Goal: Task Accomplishment & Management: Manage account settings

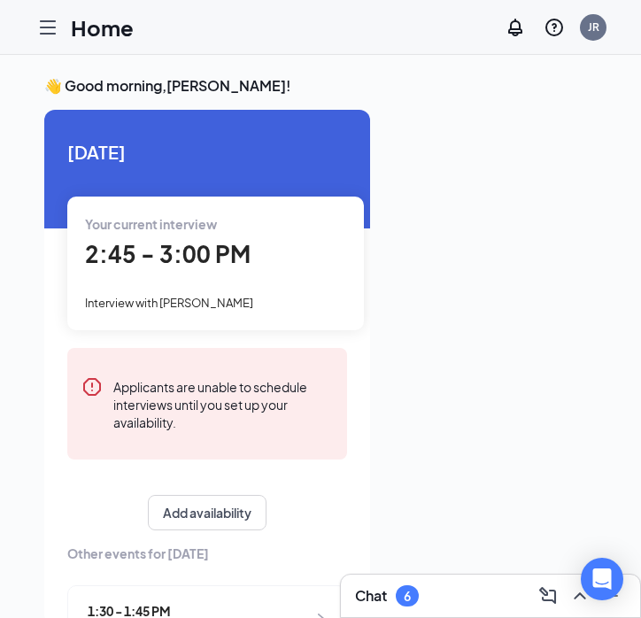
click at [194, 232] on div "Your current interview" at bounding box center [215, 223] width 261 height 19
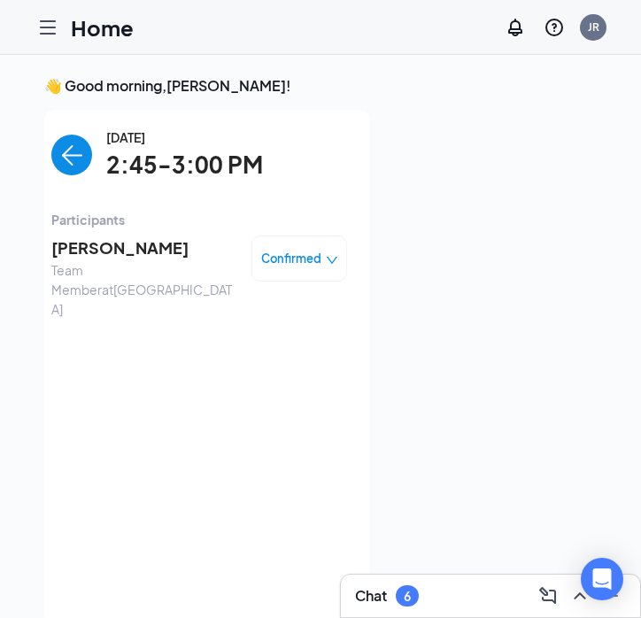
scroll to position [7, 0]
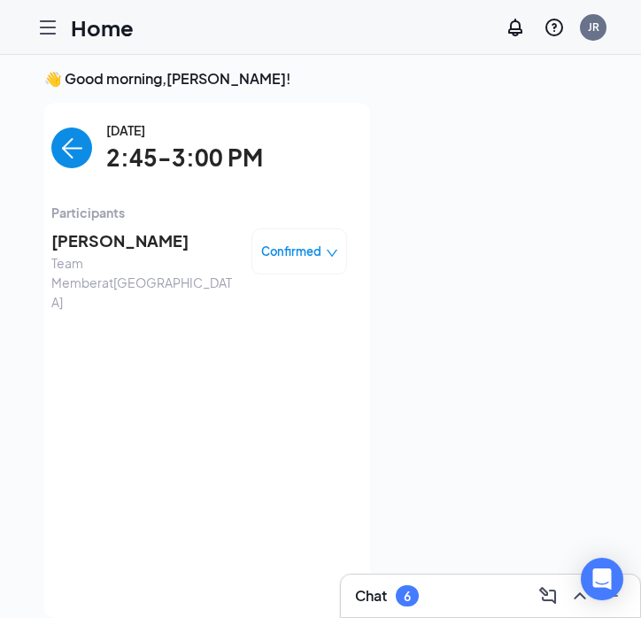
click at [265, 254] on span "Confirmed" at bounding box center [291, 252] width 60 height 18
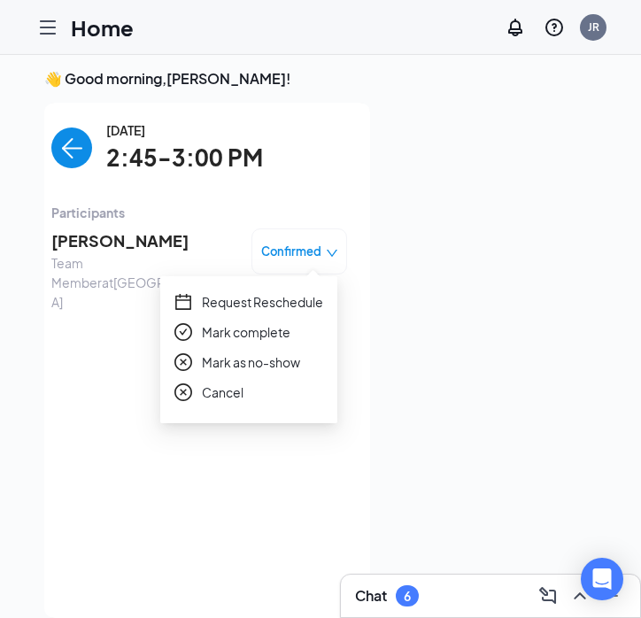
click at [235, 333] on span "Mark complete" at bounding box center [246, 331] width 89 height 19
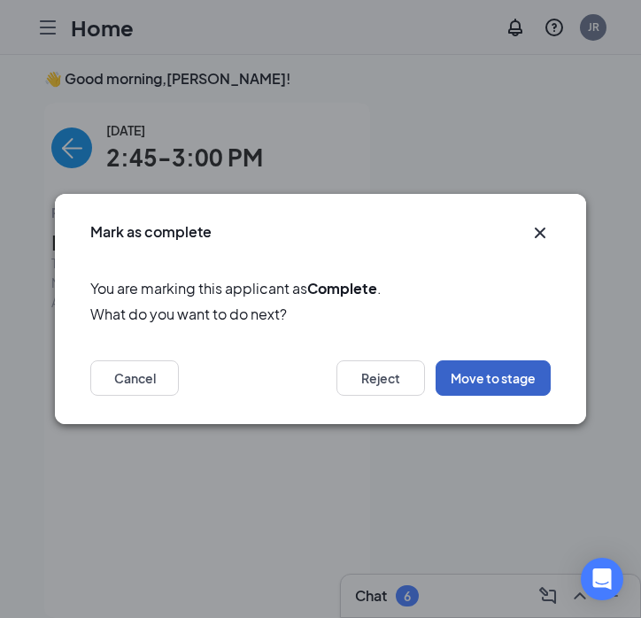
drag, startPoint x: 486, startPoint y: 386, endPoint x: 436, endPoint y: 264, distance: 132.2
click at [436, 264] on div "Mark as complete You are marking this applicant as Complete . What do you want …" at bounding box center [320, 309] width 531 height 230
click at [539, 231] on icon "Cross" at bounding box center [540, 233] width 11 height 11
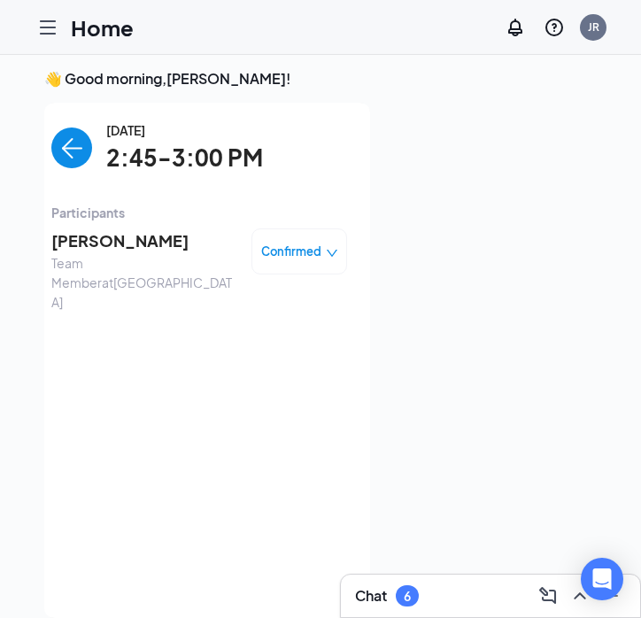
click at [320, 244] on span "Confirmed" at bounding box center [291, 252] width 60 height 18
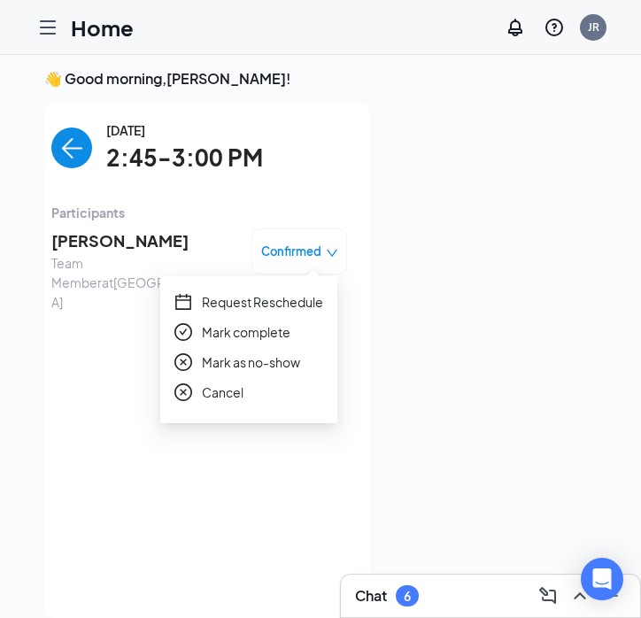
click at [281, 334] on span "Mark complete" at bounding box center [246, 331] width 89 height 19
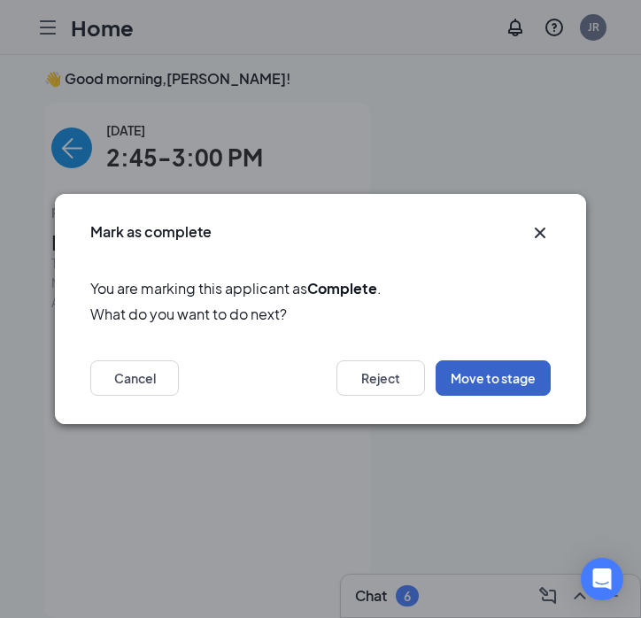
click at [471, 379] on button "Move to stage" at bounding box center [493, 377] width 115 height 35
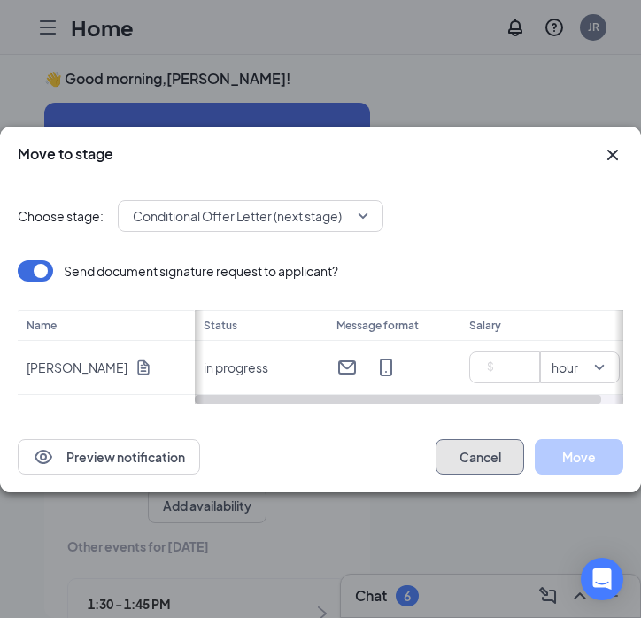
click at [488, 448] on button "Cancel" at bounding box center [480, 456] width 89 height 35
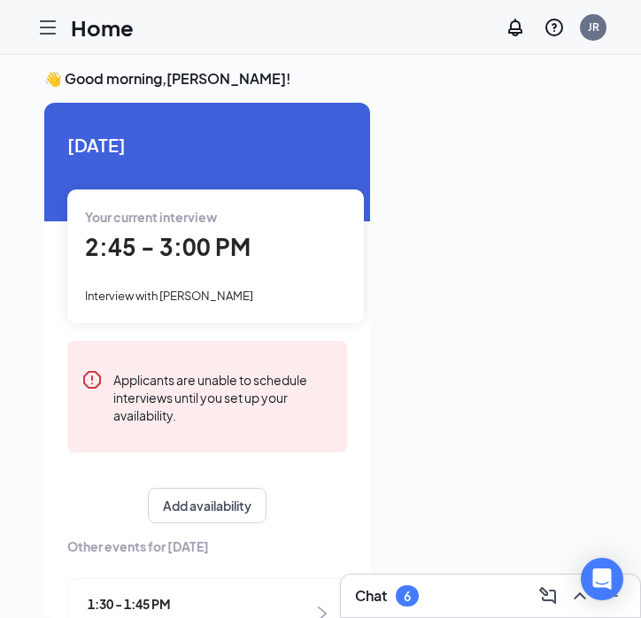
scroll to position [37, 0]
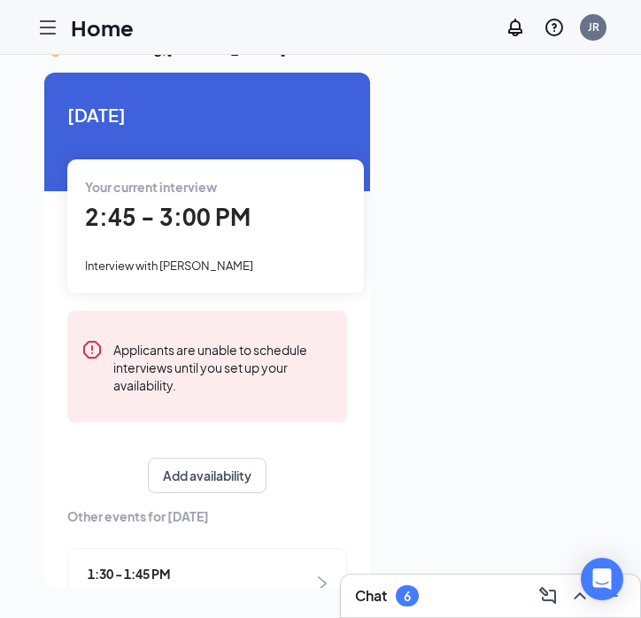
click at [45, 24] on icon "Hamburger" at bounding box center [47, 27] width 21 height 21
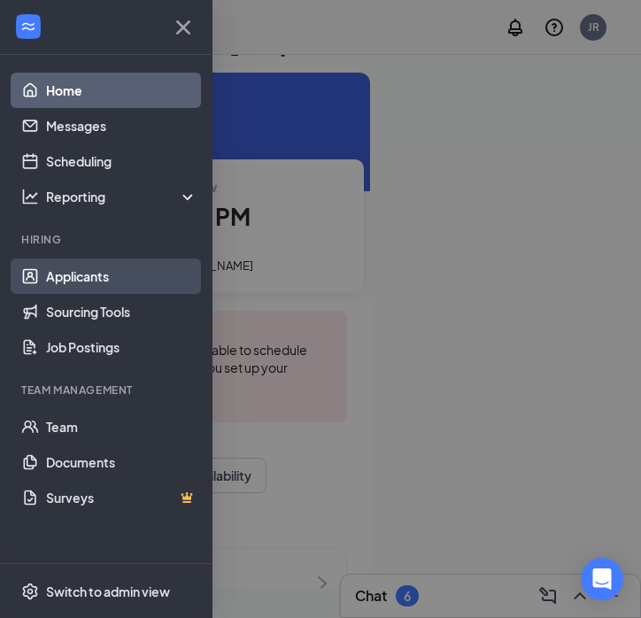
click at [80, 282] on link "Applicants" at bounding box center [121, 276] width 151 height 35
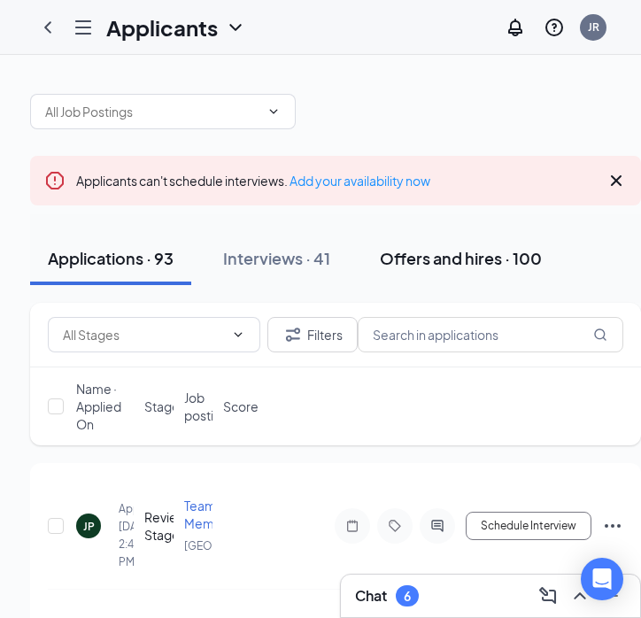
click at [426, 259] on div "Offers and hires · 100" at bounding box center [461, 258] width 162 height 22
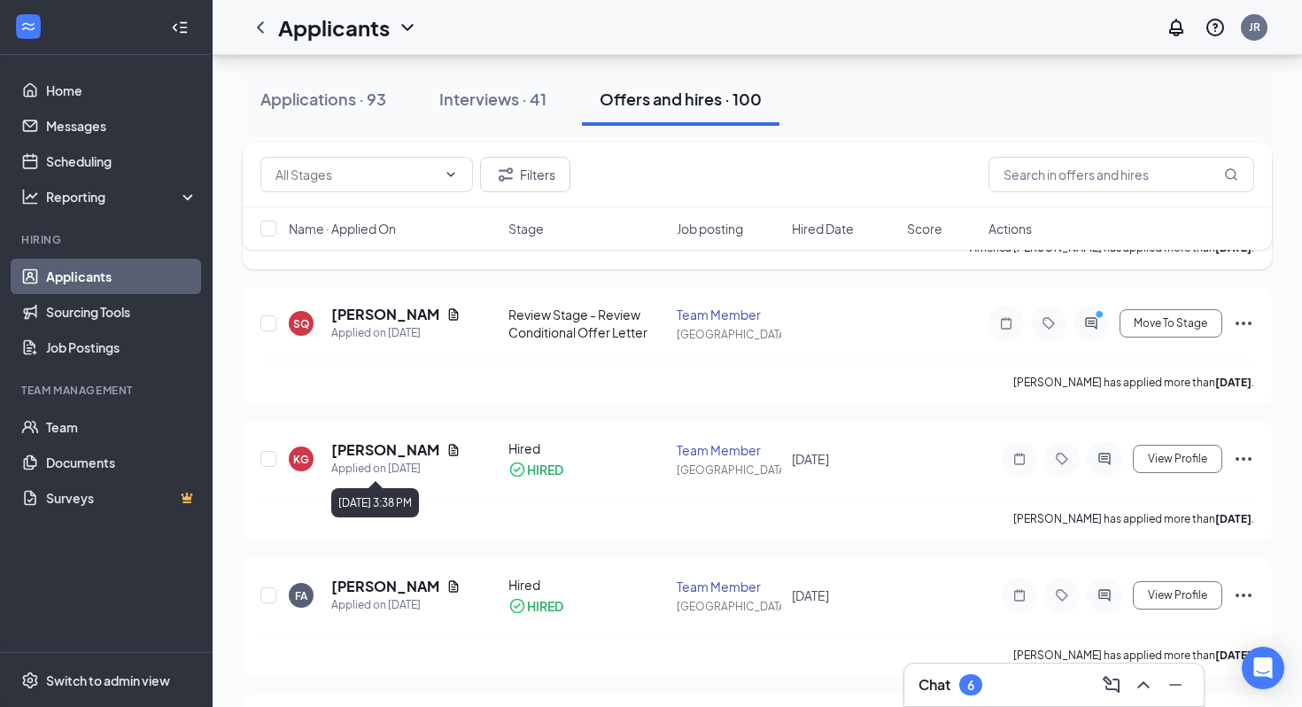
scroll to position [278, 0]
click at [640, 325] on span "Move To Stage" at bounding box center [1171, 322] width 74 height 12
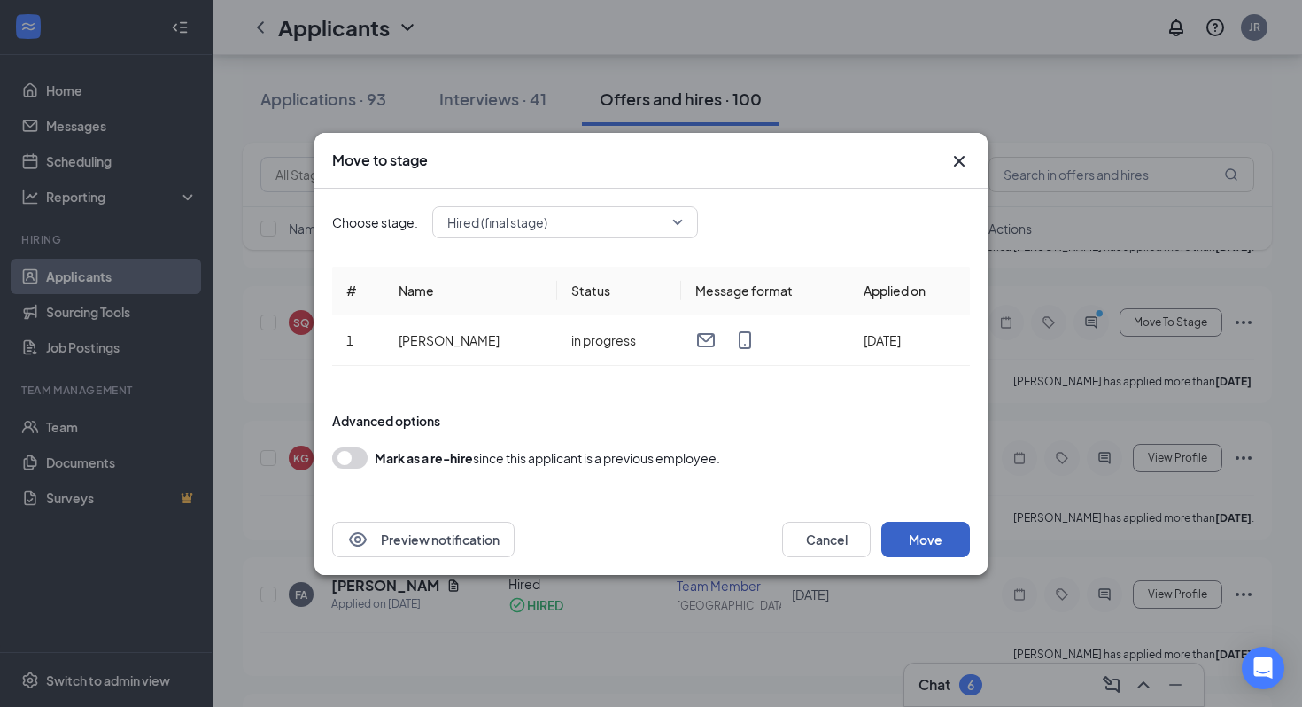
click at [640, 536] on button "Move" at bounding box center [925, 539] width 89 height 35
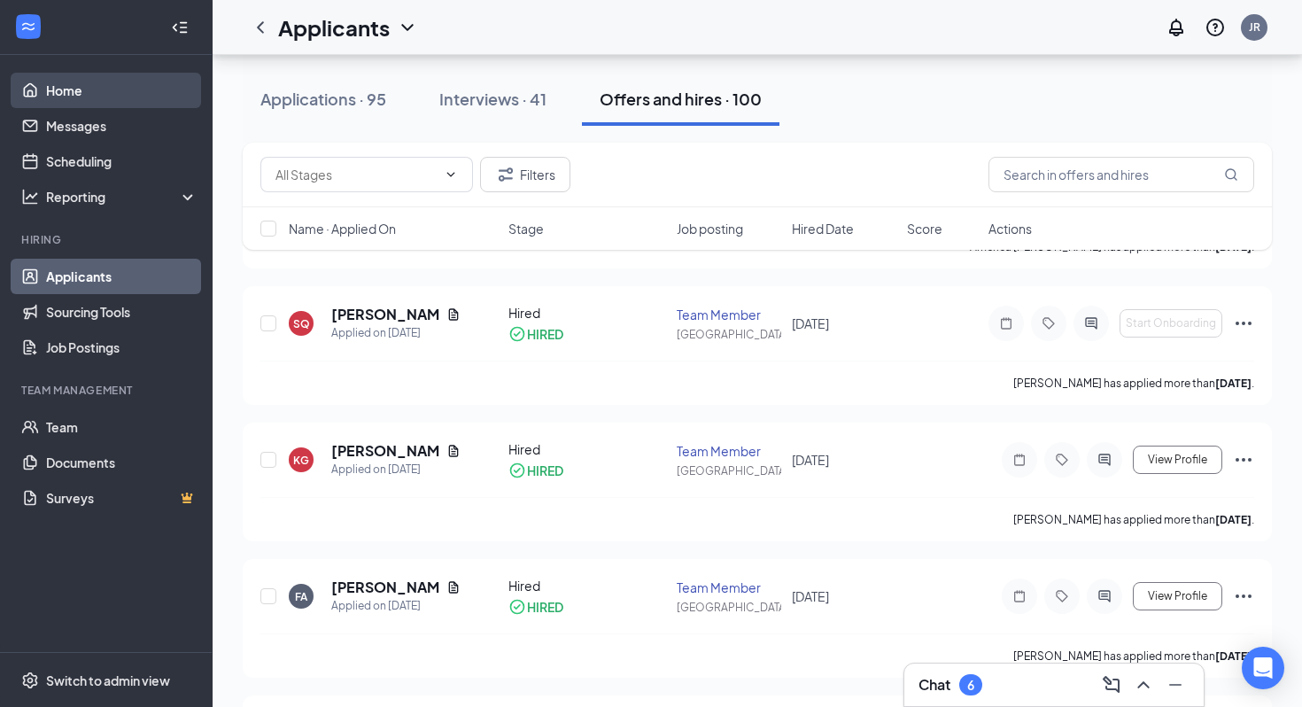
click at [106, 89] on link "Home" at bounding box center [121, 90] width 151 height 35
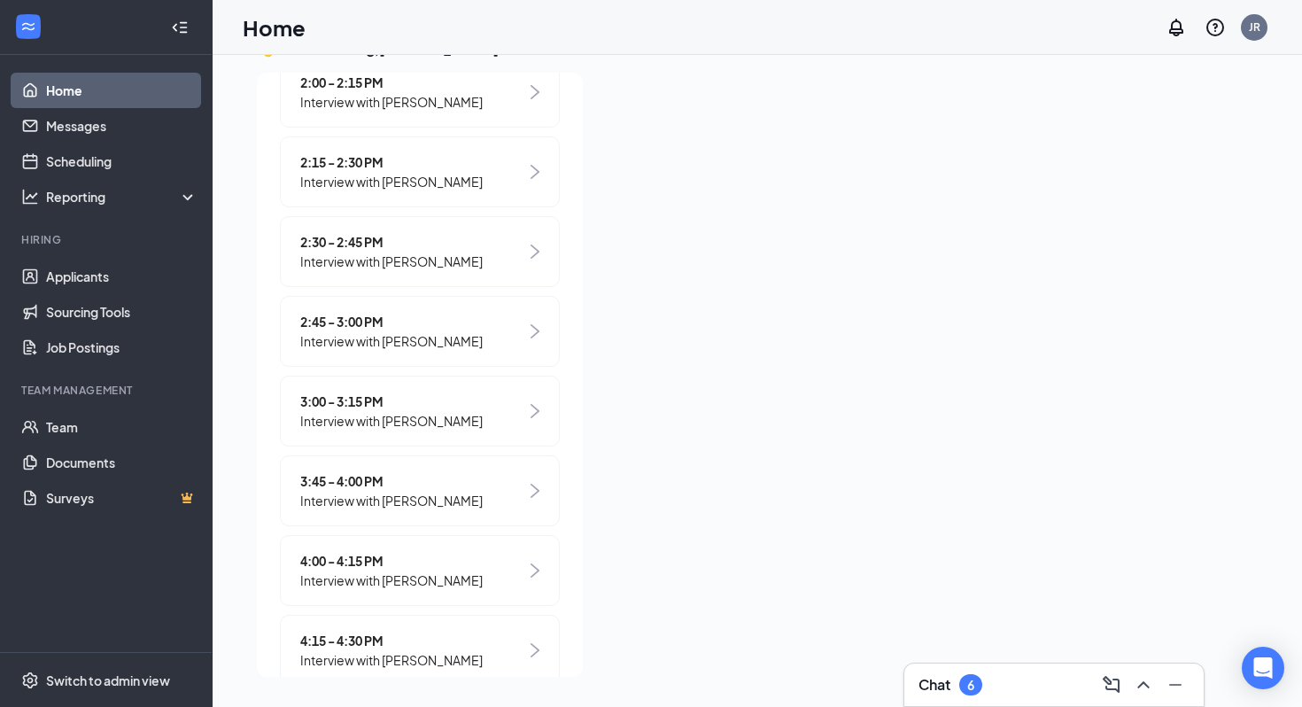
scroll to position [570, 0]
click at [412, 398] on span "3:00 - 3:15 PM" at bounding box center [391, 402] width 182 height 19
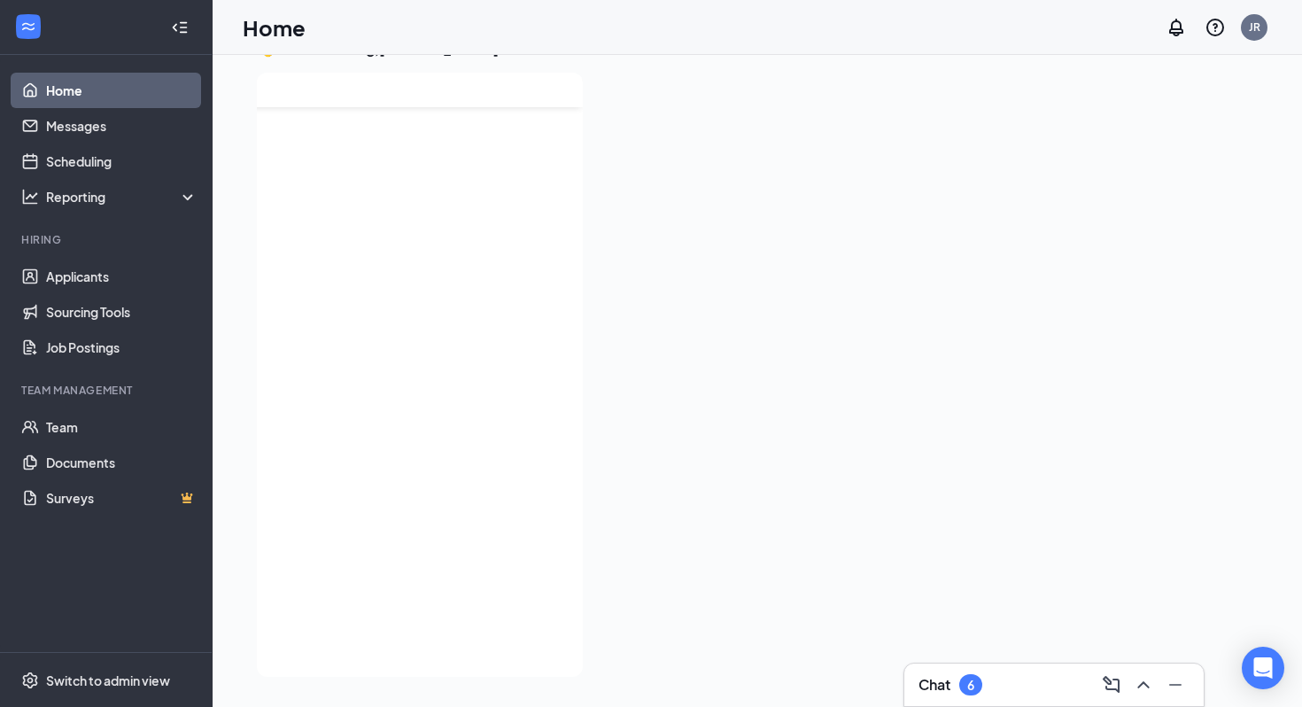
scroll to position [0, 0]
